Goal: Task Accomplishment & Management: Manage account settings

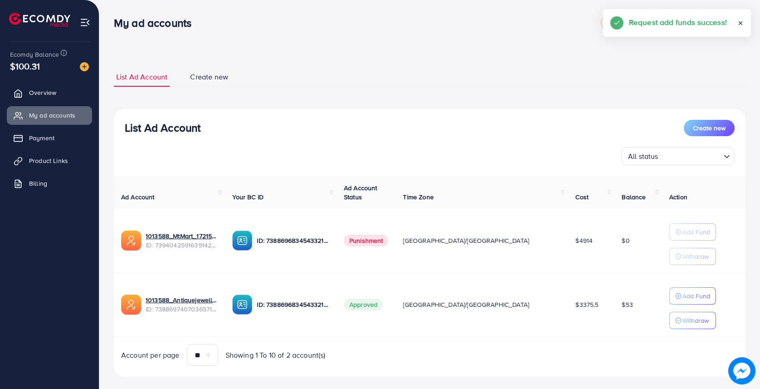
click at [36, 143] on link "Payment" at bounding box center [49, 138] width 85 height 18
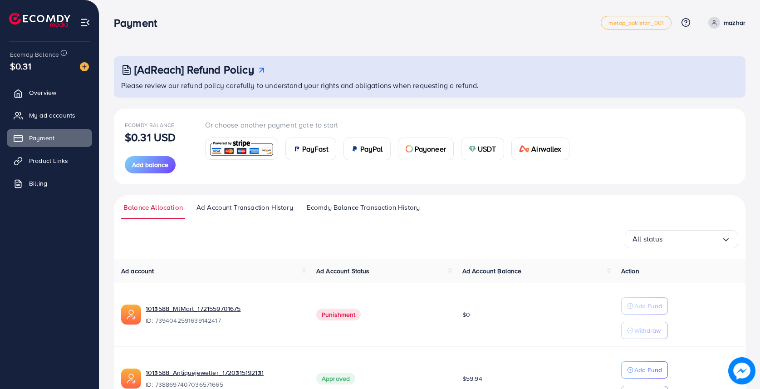
scroll to position [60, 0]
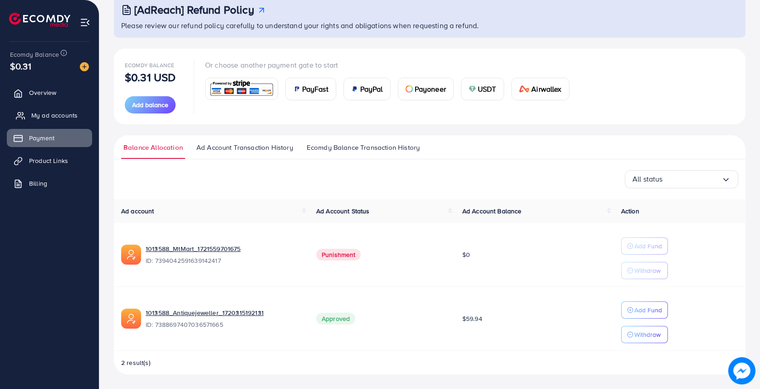
click at [59, 114] on span "My ad accounts" at bounding box center [54, 115] width 46 height 9
